Goal: Information Seeking & Learning: Find specific fact

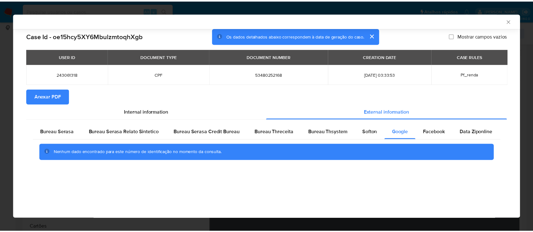
scroll to position [84, 0]
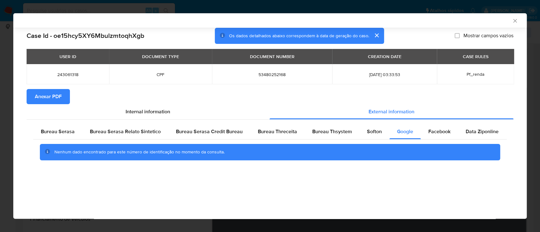
click at [518, 19] on div "AML Data Collector" at bounding box center [269, 20] width 513 height 15
click at [516, 20] on icon "Fechar a janela" at bounding box center [515, 21] width 6 height 6
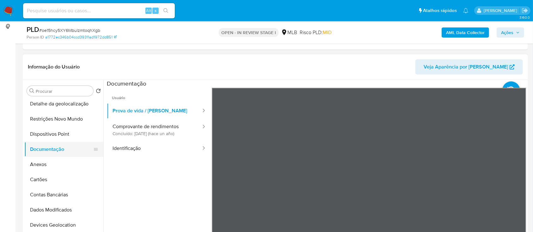
scroll to position [0, 0]
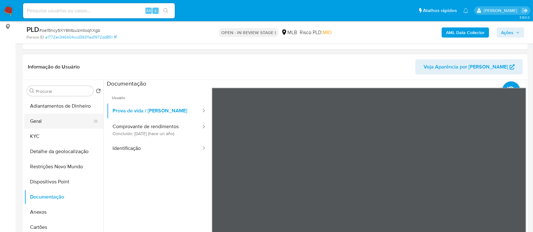
click at [47, 124] on button "Geral" at bounding box center [61, 121] width 74 height 15
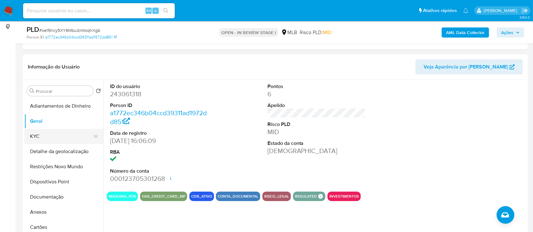
click at [49, 139] on button "KYC" at bounding box center [61, 136] width 74 height 15
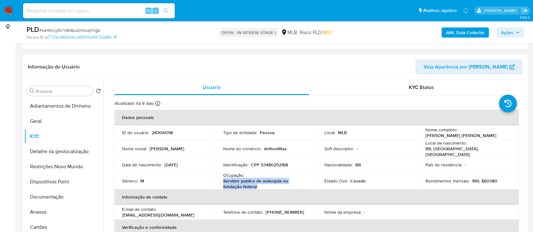
drag, startPoint x: 262, startPoint y: 183, endPoint x: 222, endPoint y: 182, distance: 40.2
click at [222, 182] on td "Ocupação : Servidor publico de autarquia ou fundação federal" at bounding box center [266, 181] width 101 height 17
copy p "Servidor publico de autarquia ou fundação federal"
click at [61, 195] on button "Documentação" at bounding box center [61, 197] width 74 height 15
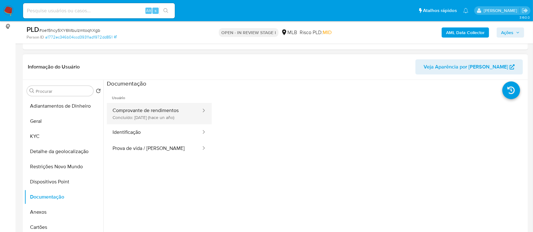
click at [157, 113] on button "Comprovante de rendimentos Concluído: [DATE] (hace un año)" at bounding box center [154, 114] width 95 height 22
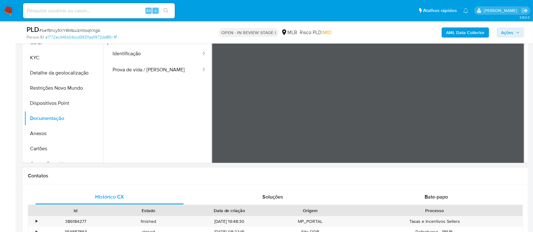
scroll to position [127, 0]
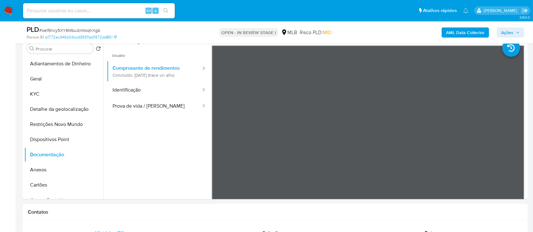
drag, startPoint x: 309, startPoint y: 201, endPoint x: 342, endPoint y: 201, distance: 33.2
drag, startPoint x: 339, startPoint y: 202, endPoint x: 374, endPoint y: 205, distance: 35.3
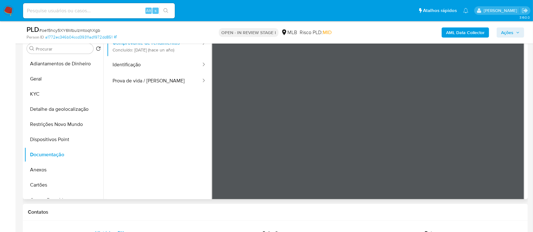
scroll to position [0, 0]
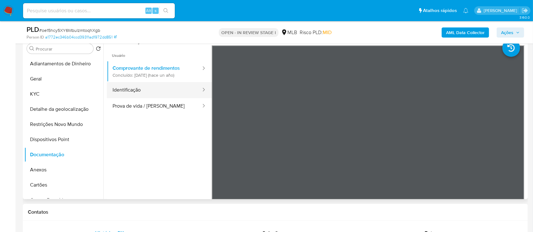
click at [147, 90] on button "Identificação" at bounding box center [154, 90] width 95 height 16
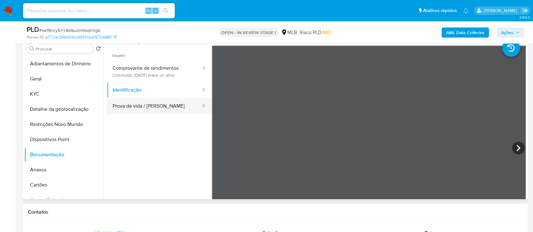
click at [145, 107] on button "Prova de vida / [PERSON_NAME]" at bounding box center [154, 106] width 95 height 16
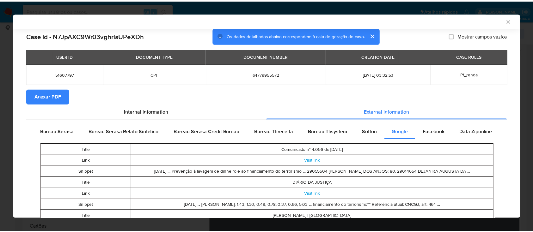
scroll to position [40, 0]
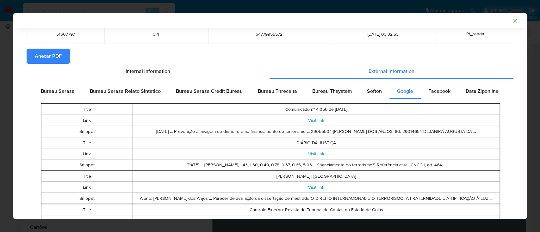
click at [512, 18] on icon "Fechar a janela" at bounding box center [515, 21] width 6 height 6
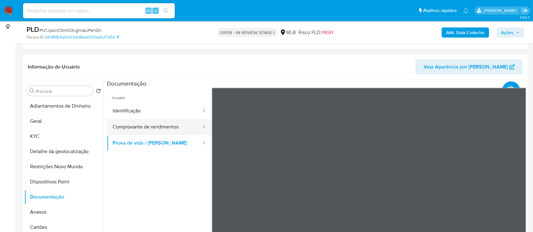
click at [125, 127] on button "Comprovante de rendimentos" at bounding box center [154, 127] width 95 height 16
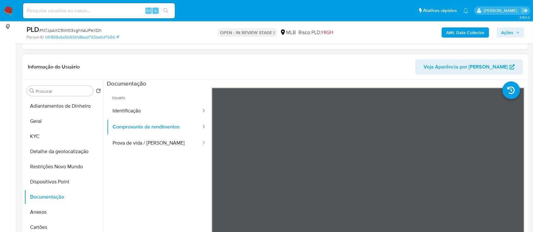
click at [142, 187] on ul "Usuário Identificação Comprovante de rendimentos Prova de vida / Selfie" at bounding box center [159, 179] width 105 height 182
click at [139, 179] on ul "Usuário Identificação Comprovante de rendimentos Prova de vida / Selfie" at bounding box center [159, 179] width 105 height 182
click at [157, 145] on button "Prova de vida / [PERSON_NAME]" at bounding box center [154, 143] width 95 height 16
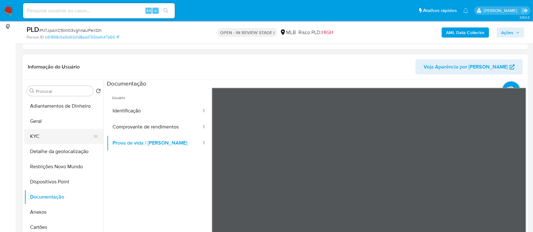
click at [64, 133] on button "KYC" at bounding box center [61, 136] width 74 height 15
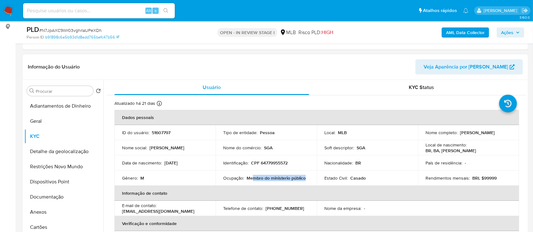
drag, startPoint x: 304, startPoint y: 179, endPoint x: 261, endPoint y: 178, distance: 43.7
click at [251, 176] on p "Membro do ministerio público" at bounding box center [276, 179] width 59 height 6
copy p "Membro do ministerio público"
drag, startPoint x: 60, startPoint y: 200, endPoint x: 62, endPoint y: 197, distance: 3.6
click at [60, 200] on button "Documentação" at bounding box center [61, 197] width 74 height 15
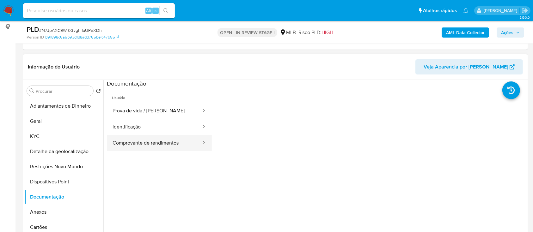
click at [153, 139] on button "Comprovante de rendimentos" at bounding box center [154, 143] width 95 height 16
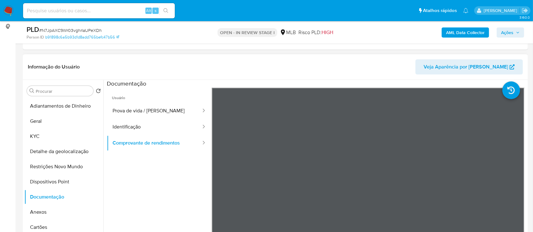
click at [150, 187] on ul "Usuário Prova de vida / Selfie Identificação Comprovante de rendimentos" at bounding box center [159, 179] width 105 height 182
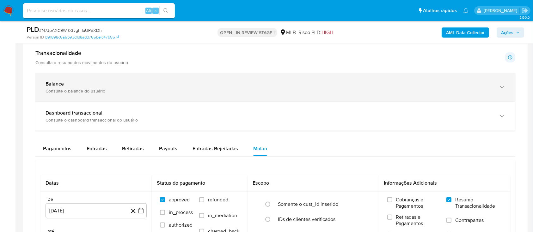
scroll to position [422, 0]
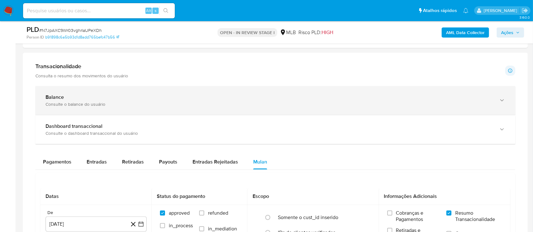
click at [73, 106] on div "Consulte o balance do usuário" at bounding box center [269, 105] width 447 height 6
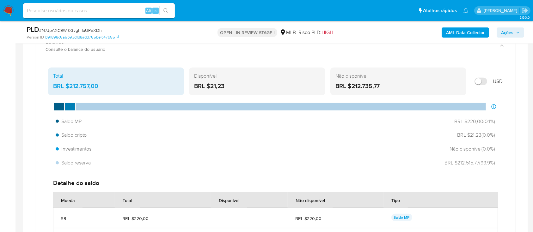
scroll to position [464, 0]
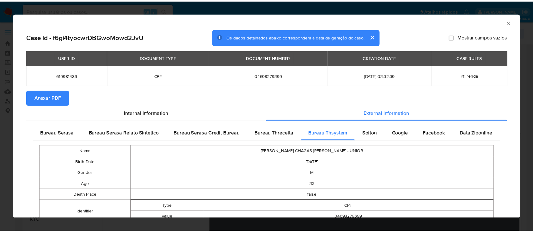
scroll to position [84, 0]
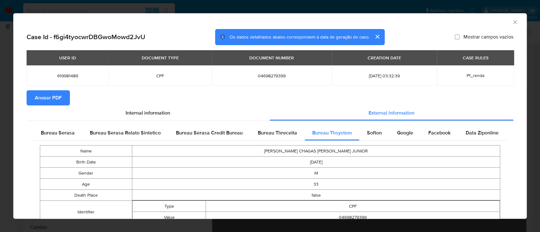
click at [512, 22] on icon "Fechar a janela" at bounding box center [515, 22] width 6 height 6
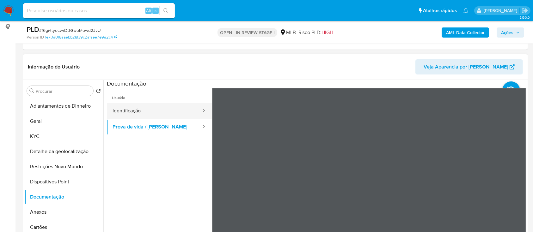
scroll to position [42, 0]
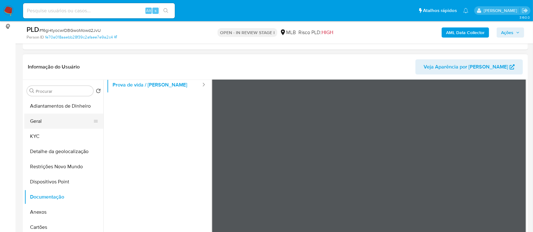
click at [64, 120] on button "Geral" at bounding box center [61, 121] width 74 height 15
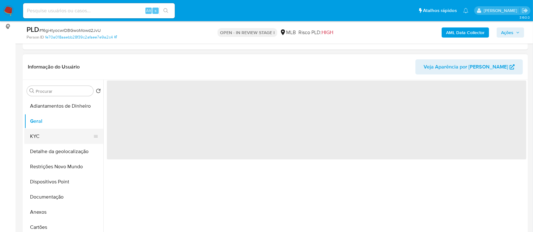
scroll to position [0, 0]
click at [53, 135] on button "KYC" at bounding box center [61, 136] width 74 height 15
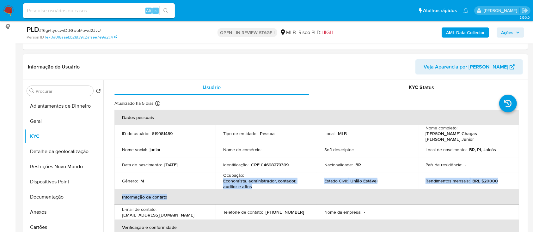
drag, startPoint x: 256, startPoint y: 189, endPoint x: 244, endPoint y: 185, distance: 11.9
click at [220, 180] on table "Dados pessoais ID do usuário : 619981489 Tipo de entidade : Pessoa Local : MLB …" at bounding box center [316, 203] width 405 height 186
drag, startPoint x: 326, startPoint y: 177, endPoint x: 322, endPoint y: 177, distance: 3.5
click at [326, 177] on td "Estado Civil : União Estável" at bounding box center [367, 181] width 101 height 17
click at [286, 186] on p "Economista, administrador, contador, auditor e afins" at bounding box center [265, 183] width 84 height 11
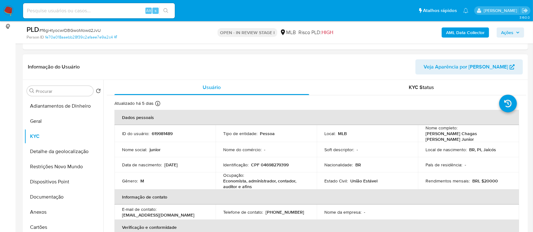
click at [358, 135] on div "Local : MLB" at bounding box center [368, 134] width 86 height 6
drag, startPoint x: 253, startPoint y: 188, endPoint x: 219, endPoint y: 182, distance: 34.6
click at [219, 182] on td "Ocupação : Economista, administrador, contador, auditor e afins" at bounding box center [266, 181] width 101 height 17
copy p "Economista, administrador, contador, auditor e afins"
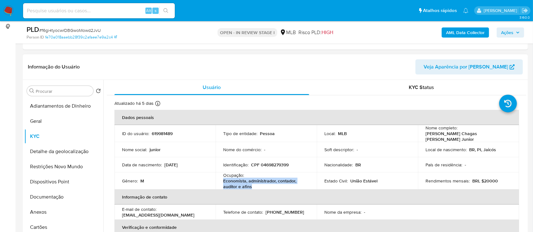
copy p "Economista, administrador, contador, auditor e afins"
